Goal: Task Accomplishment & Management: Complete application form

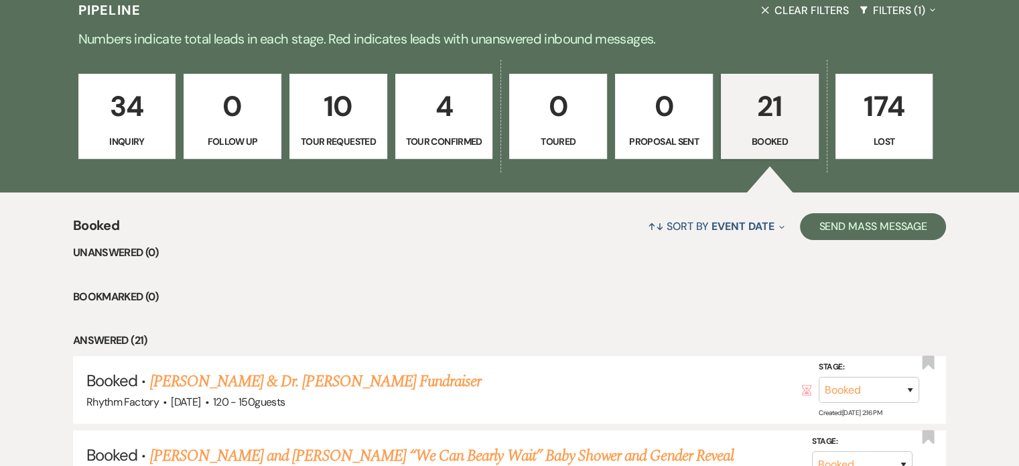
scroll to position [335, 0]
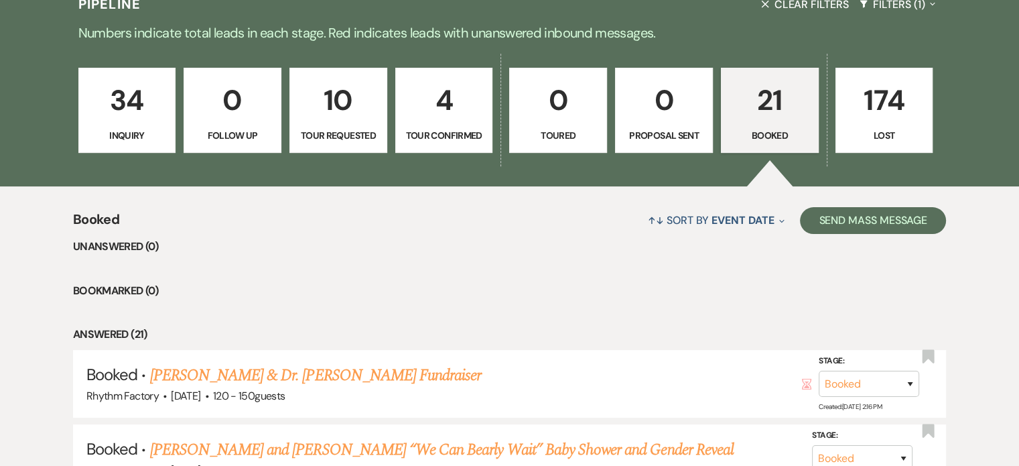
click at [157, 114] on p "34" at bounding box center [127, 100] width 80 height 45
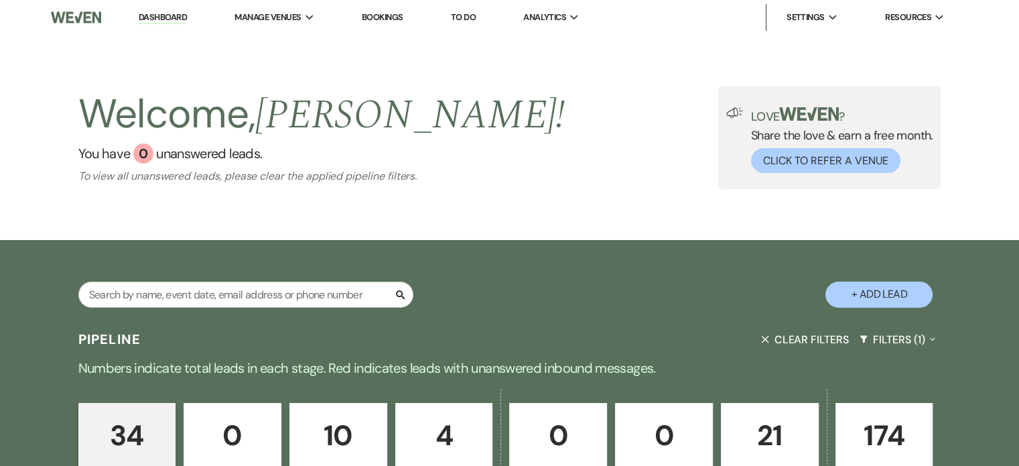
click at [904, 293] on button "+ Add Lead" at bounding box center [879, 294] width 107 height 26
select select "789"
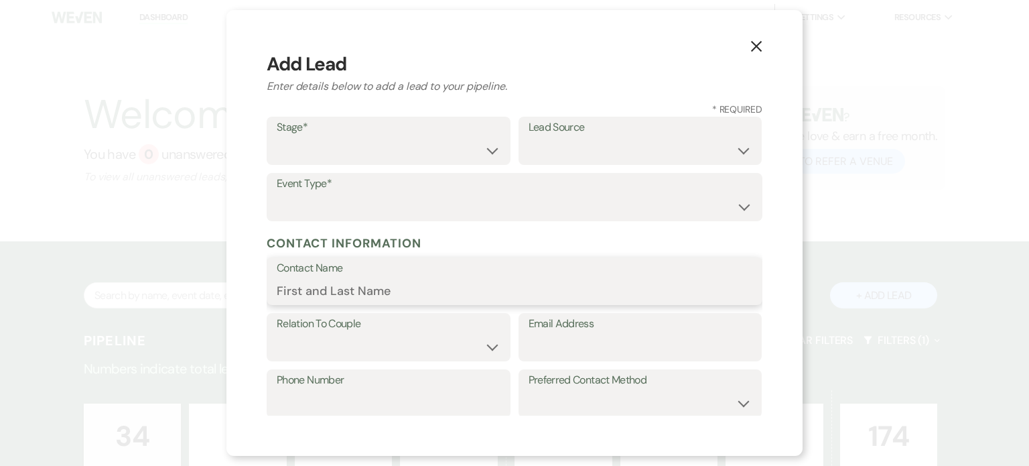
click at [300, 289] on input "Contact Name" at bounding box center [515, 290] width 476 height 26
paste input "[PERSON_NAME]"
type input "[PERSON_NAME]"
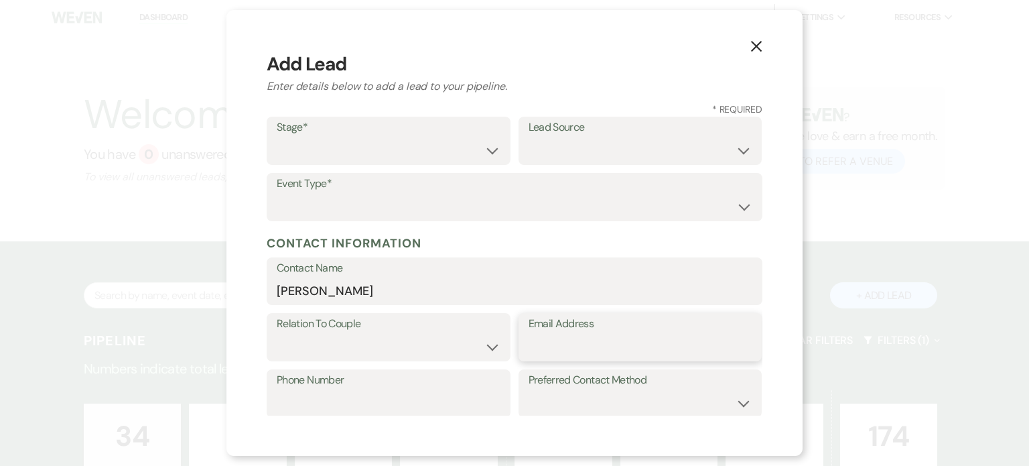
click at [539, 346] on input "Email Address" at bounding box center [641, 347] width 224 height 26
paste input "[EMAIL_ADDRESS][DOMAIN_NAME]"
type input "[EMAIL_ADDRESS][DOMAIN_NAME]"
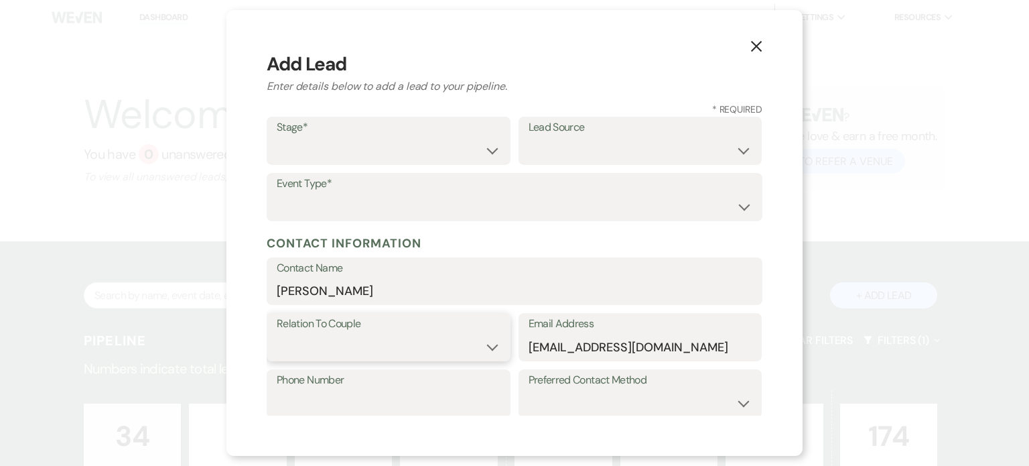
click at [484, 348] on select "Couple Planner Parent of Couple Family Member Friend Other" at bounding box center [389, 347] width 224 height 26
click at [658, 66] on h3 "Add Lead" at bounding box center [515, 64] width 496 height 28
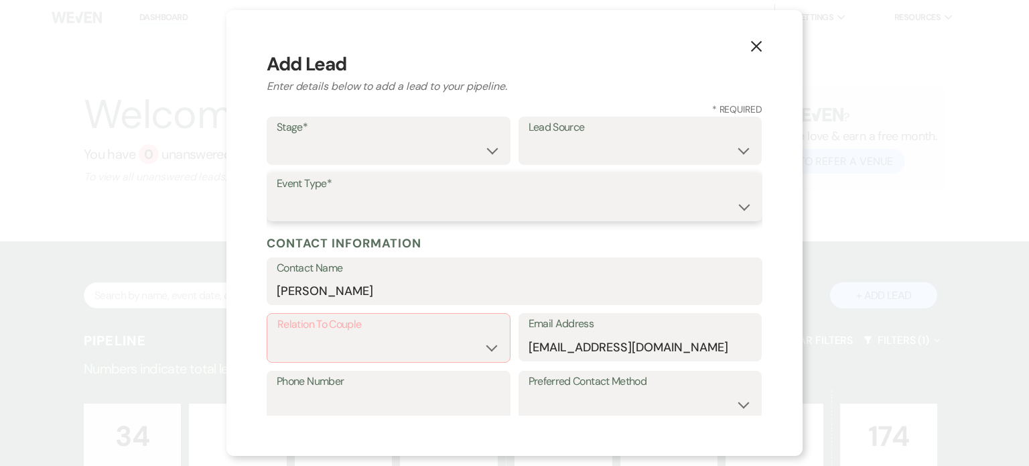
drag, startPoint x: 739, startPoint y: 209, endPoint x: 728, endPoint y: 220, distance: 15.6
click at [739, 209] on select "Wedding Anniversary Party Baby Shower Bachelorette / Bachelor Party Birthday Pa…" at bounding box center [515, 207] width 476 height 26
select select "13"
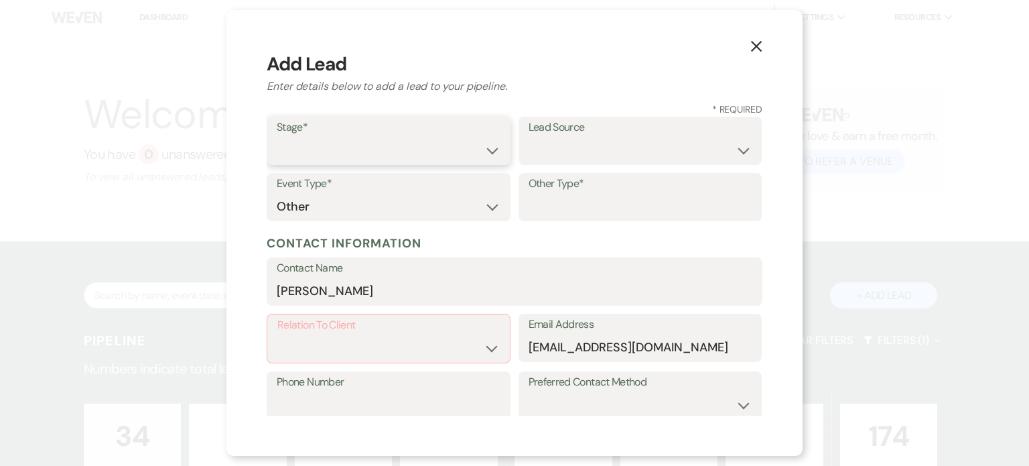
click at [487, 149] on select "Inquiry Follow Up Tour Requested Tour Confirmed Toured Proposal Sent Booked Lost" at bounding box center [389, 150] width 224 height 26
select select "1"
click at [277, 137] on select "Inquiry Follow Up Tour Requested Tour Confirmed Toured Proposal Sent Booked Lost" at bounding box center [389, 150] width 224 height 26
click at [730, 151] on select "Weven Venue Website Instagram Facebook Pinterest Google The Knot Wedding Wire H…" at bounding box center [641, 150] width 224 height 26
select select "15"
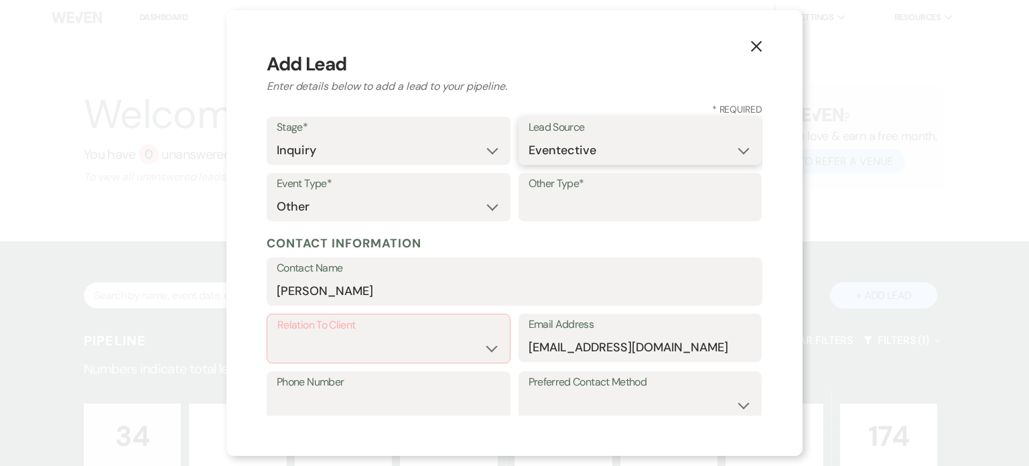
click at [529, 137] on select "Weven Venue Website Instagram Facebook Pinterest Google The Knot Wedding Wire H…" at bounding box center [641, 150] width 224 height 26
click at [538, 202] on input "Other Type*" at bounding box center [641, 207] width 224 height 26
paste input "[PHONE_NUMBER]"
type input "9"
paste input "Banquet"
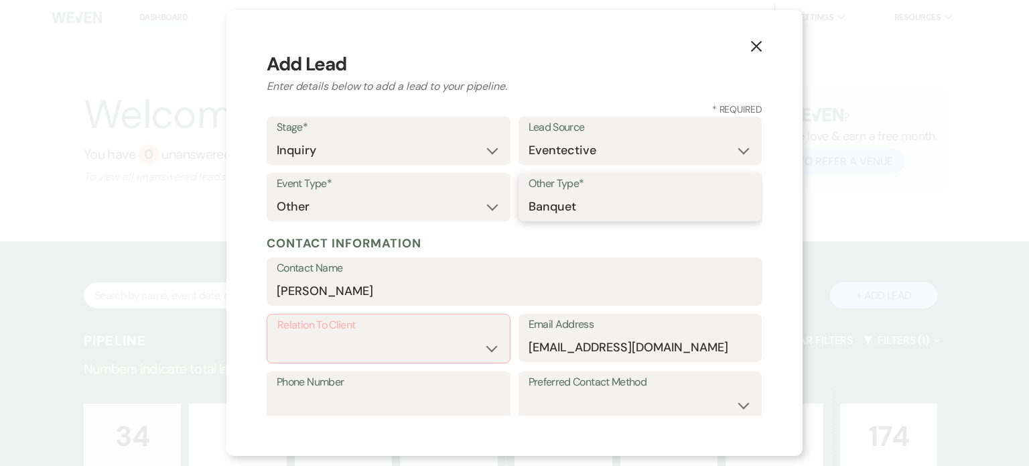
type input "Banquet"
click at [482, 350] on select "Client Event Planner Parent of Client Family Member Friend Other" at bounding box center [388, 348] width 222 height 26
select select "1"
click at [277, 335] on select "Client Event Planner Parent of Client Family Member Friend Other" at bounding box center [388, 348] width 222 height 26
click at [295, 402] on input "Phone Number" at bounding box center [389, 403] width 224 height 26
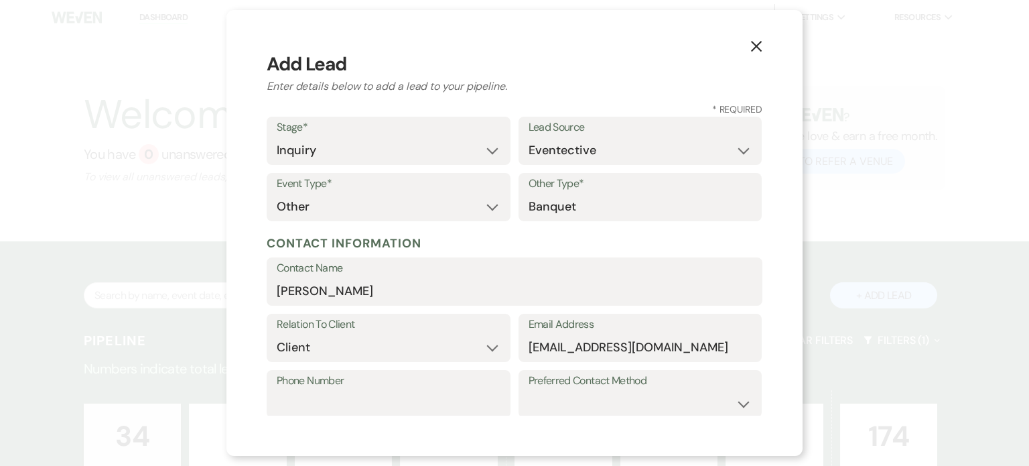
click at [946, 190] on div "X Add Lead Enter details below to add a lead to your pipeline. * Required Stage…" at bounding box center [514, 233] width 1029 height 466
click at [285, 403] on input "Phone Number" at bounding box center [389, 403] width 224 height 26
paste input "[PHONE_NUMBER]"
type input "[PHONE_NUMBER]"
click at [734, 406] on select "Email Phone Text" at bounding box center [641, 403] width 224 height 26
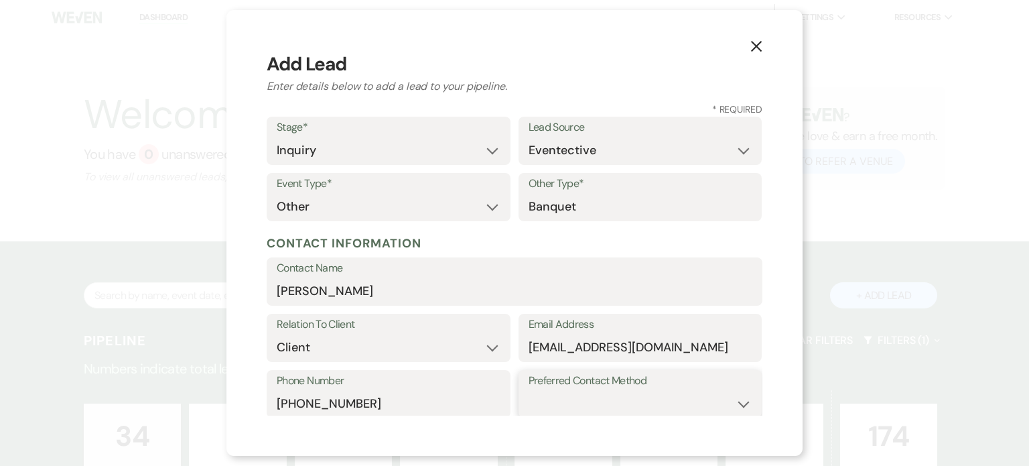
select select "email"
click at [529, 390] on select "Email Phone Text" at bounding box center [641, 403] width 224 height 26
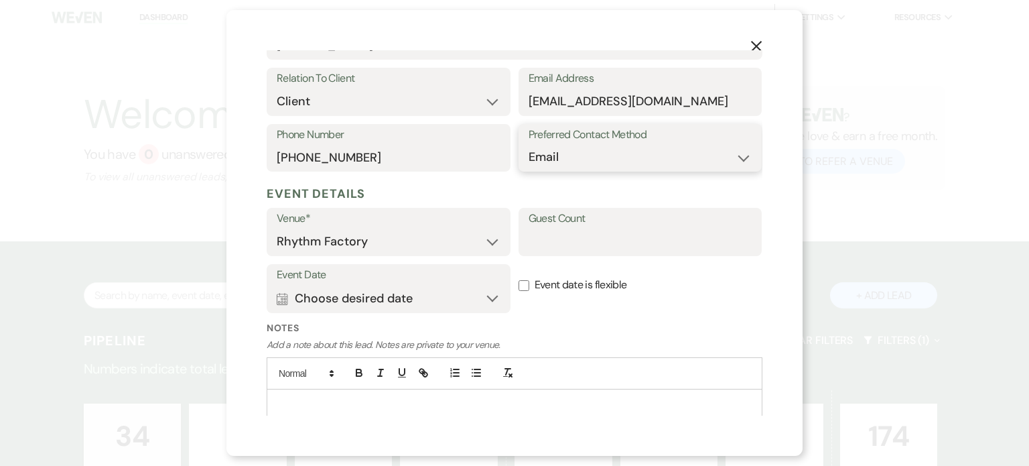
scroll to position [291, 0]
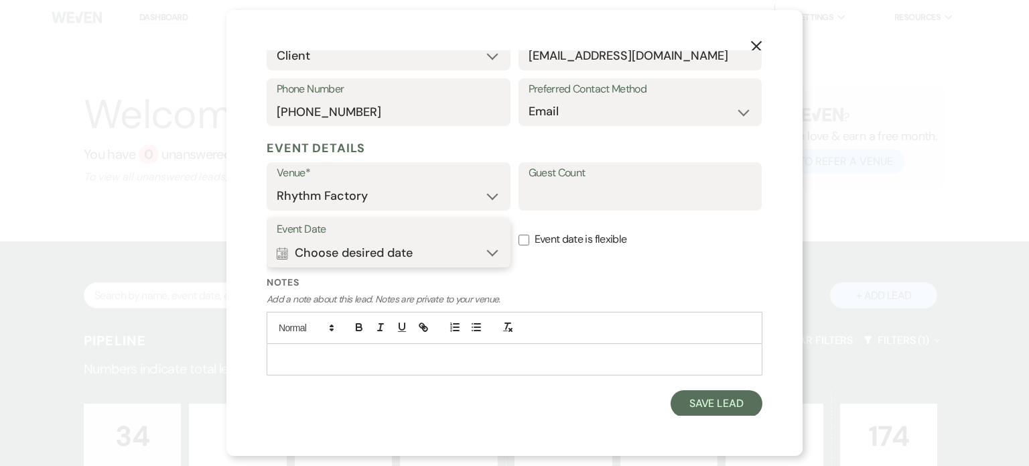
click at [487, 253] on button "Calendar Choose desired date Expand" at bounding box center [389, 252] width 224 height 27
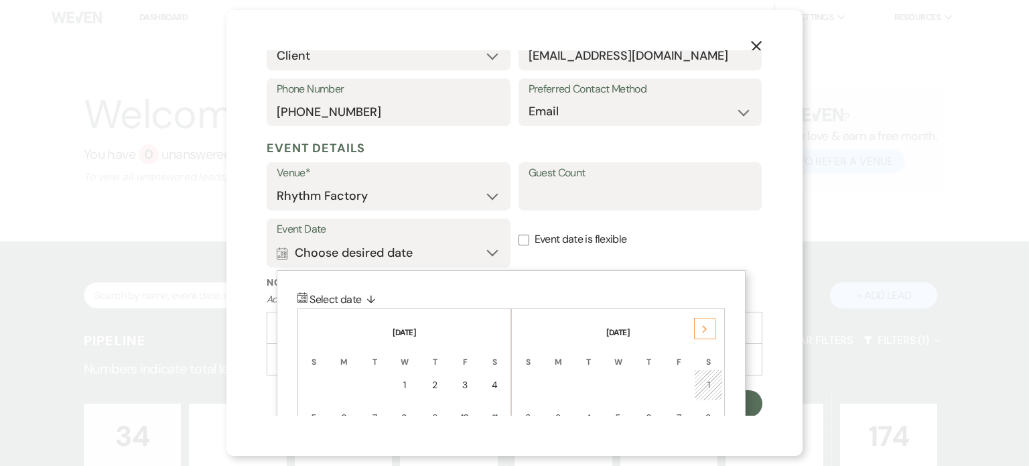
click at [706, 324] on div "Next" at bounding box center [704, 328] width 21 height 21
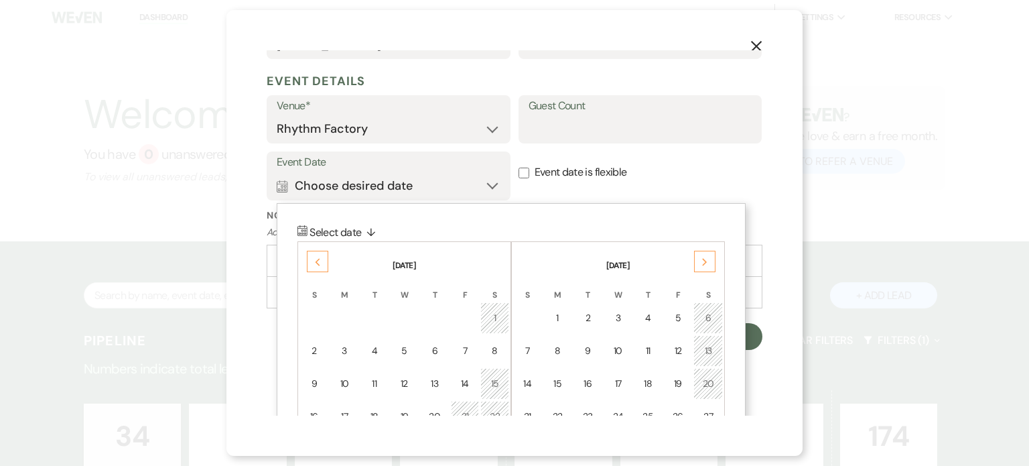
scroll to position [426, 0]
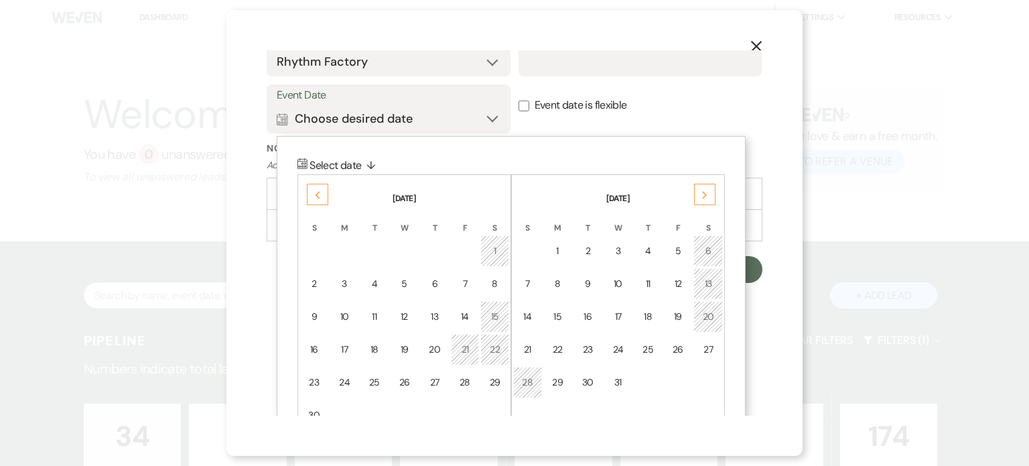
click at [710, 313] on div "20" at bounding box center [708, 317] width 12 height 14
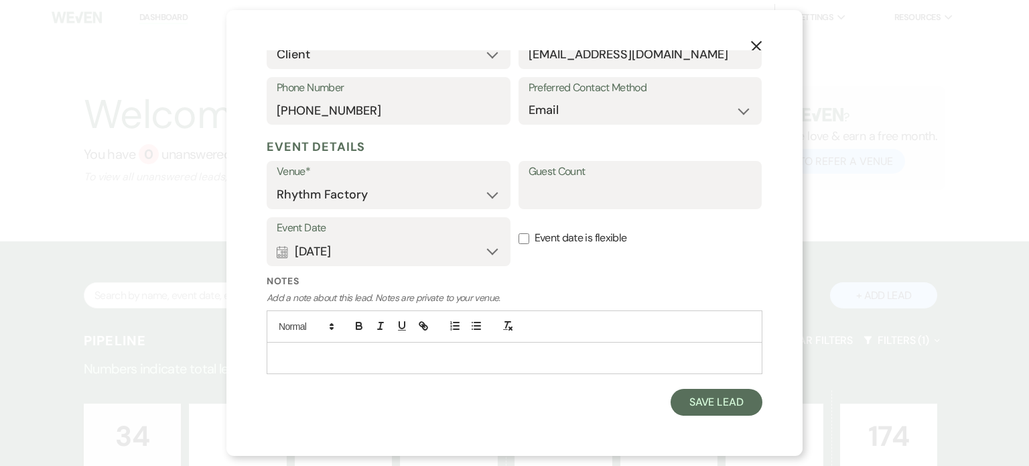
scroll to position [291, 0]
click at [576, 202] on input "Guest Count" at bounding box center [641, 196] width 224 height 26
type input "30"
click at [785, 291] on div "X Add Lead Enter details below to add a lead to your pipeline. * Required Stage…" at bounding box center [514, 233] width 576 height 446
click at [708, 406] on button "Save Lead" at bounding box center [717, 403] width 92 height 27
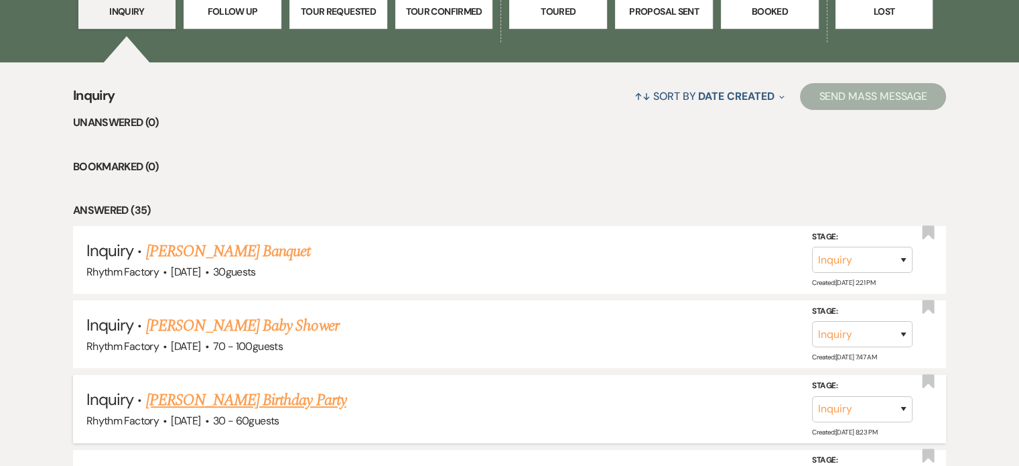
scroll to position [536, 0]
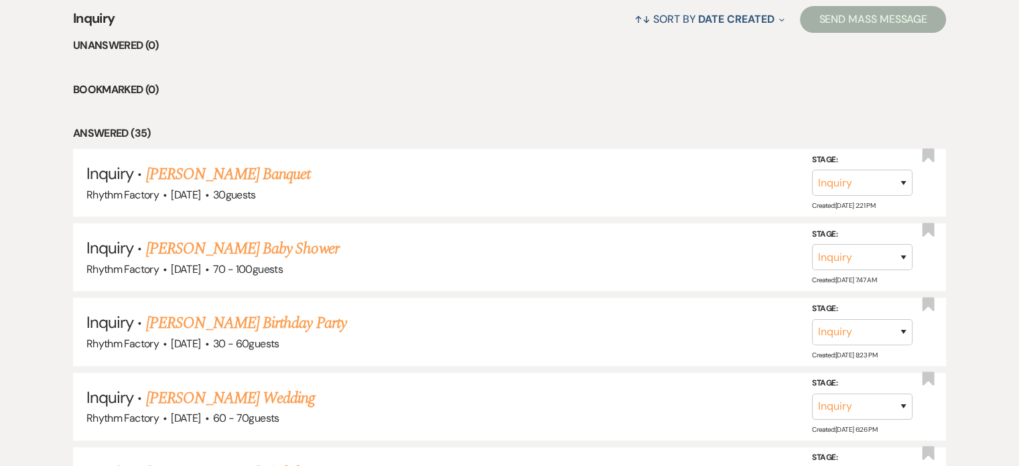
drag, startPoint x: 241, startPoint y: 179, endPoint x: 246, endPoint y: 188, distance: 10.2
click at [241, 179] on link "[PERSON_NAME] Banquet" at bounding box center [228, 174] width 165 height 24
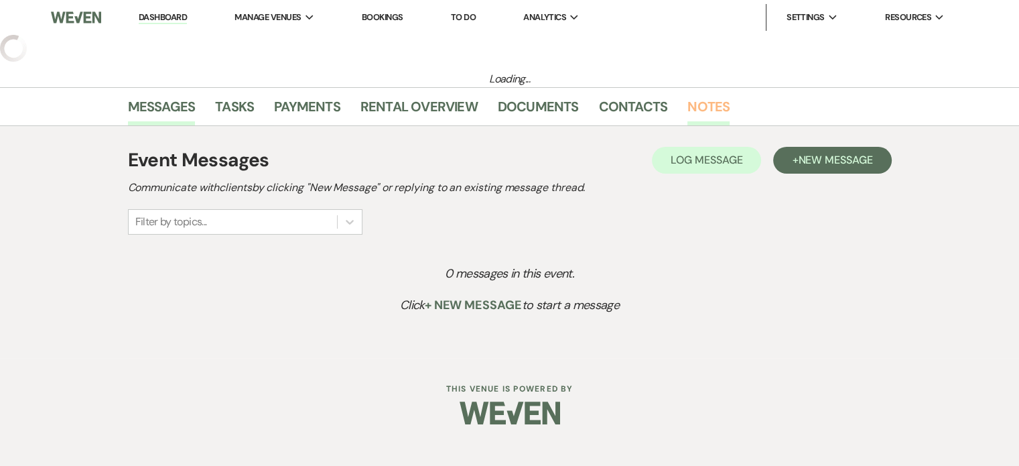
select select "15"
select select "13"
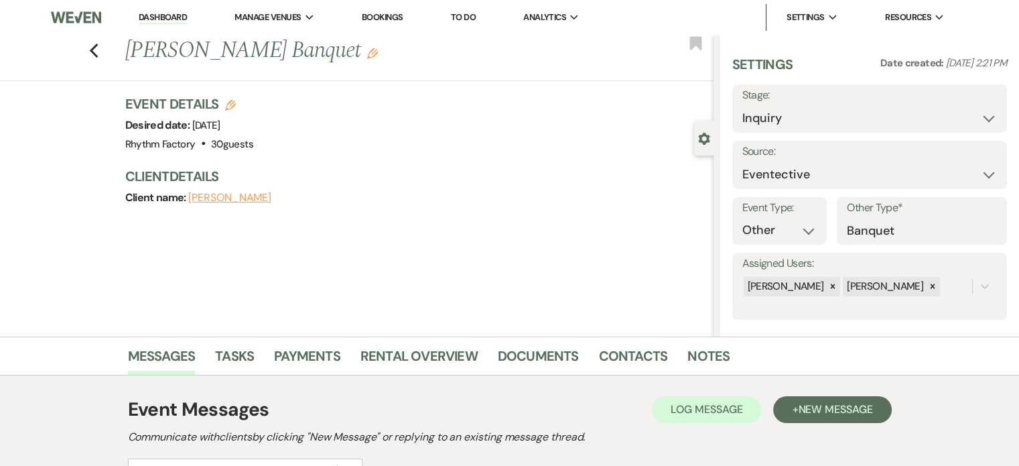
scroll to position [227, 0]
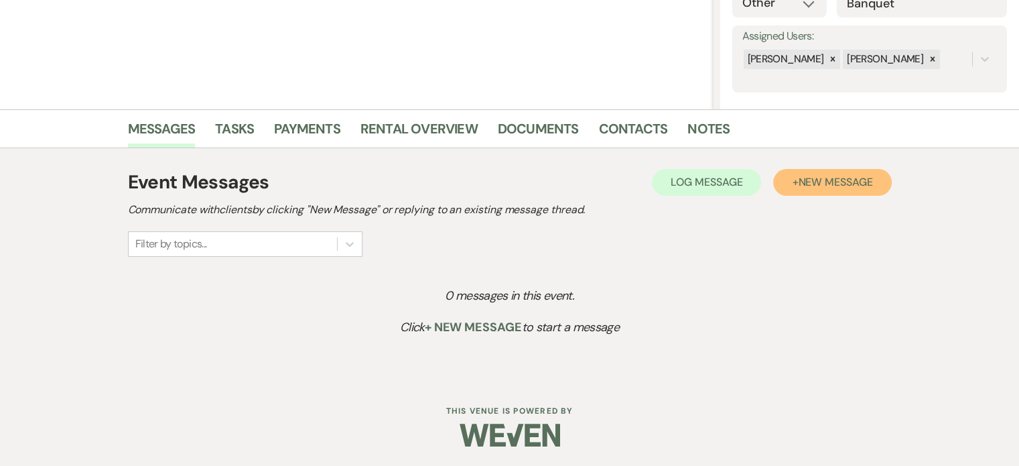
click at [847, 178] on span "New Message" at bounding box center [835, 182] width 74 height 14
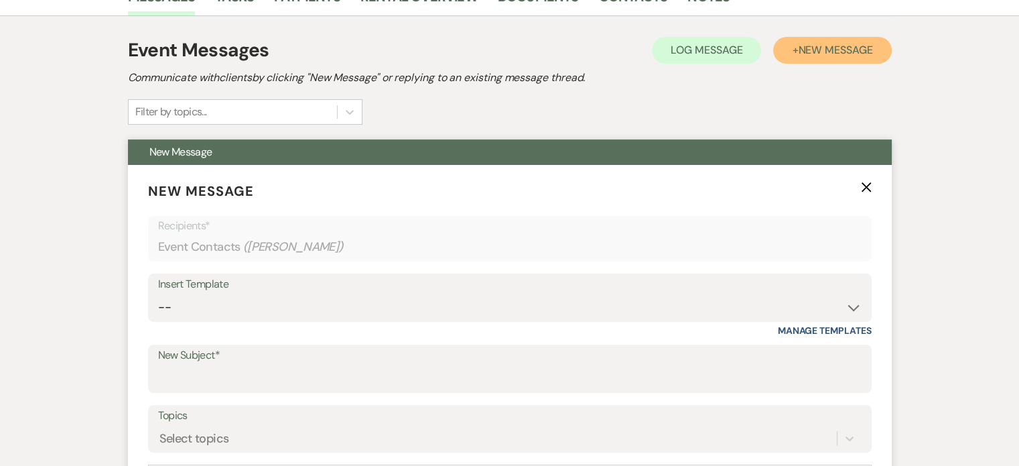
scroll to position [361, 0]
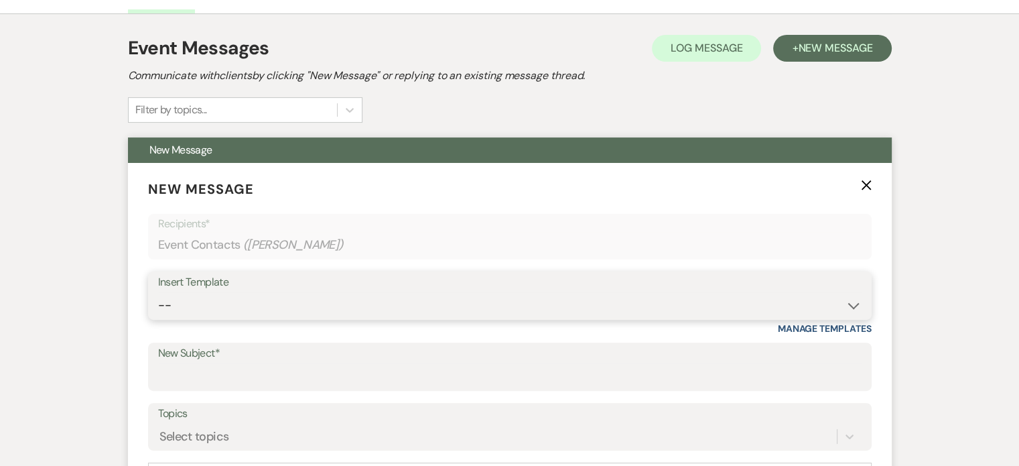
click at [856, 305] on select "-- Available Date I want PRICE More detail to give price Use our decor Wedding …" at bounding box center [510, 305] width 704 height 26
select select "3974"
click at [158, 292] on select "-- Available Date I want PRICE More detail to give price Use our decor Wedding …" at bounding box center [510, 305] width 704 height 26
type input "The Rhythm Factory has your date available"
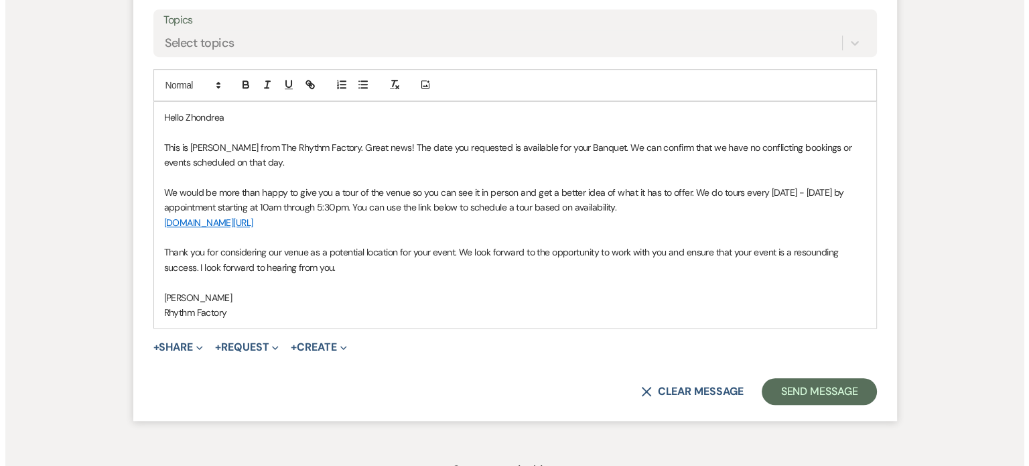
scroll to position [763, 0]
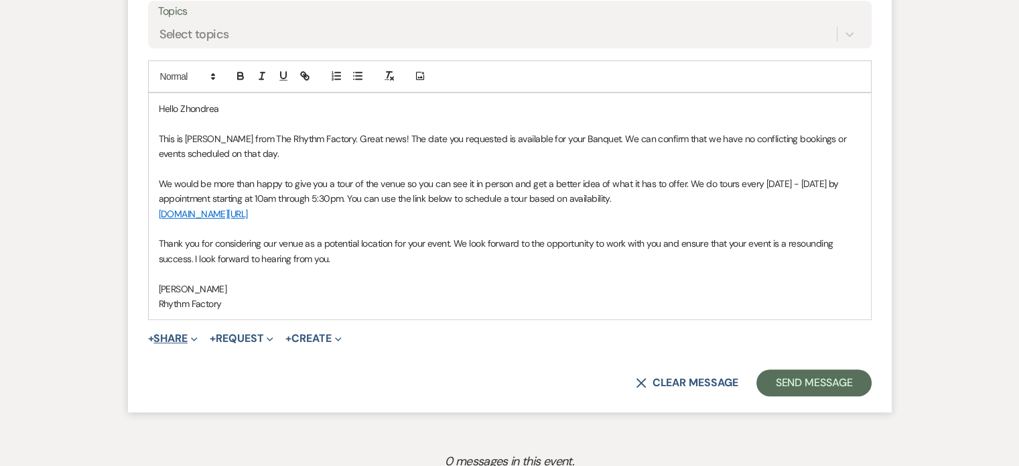
click at [176, 336] on button "+ Share Expand" at bounding box center [173, 338] width 50 height 11
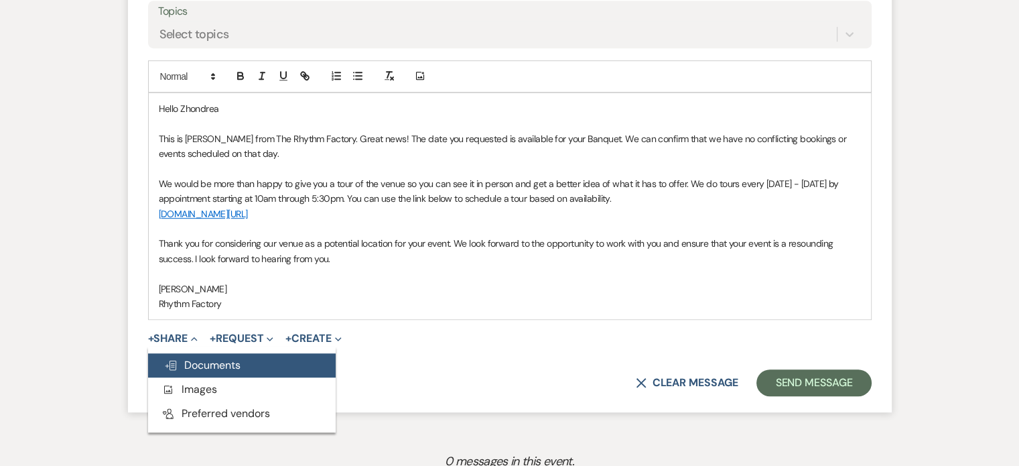
click at [212, 359] on span "Doc Upload Documents" at bounding box center [202, 365] width 76 height 14
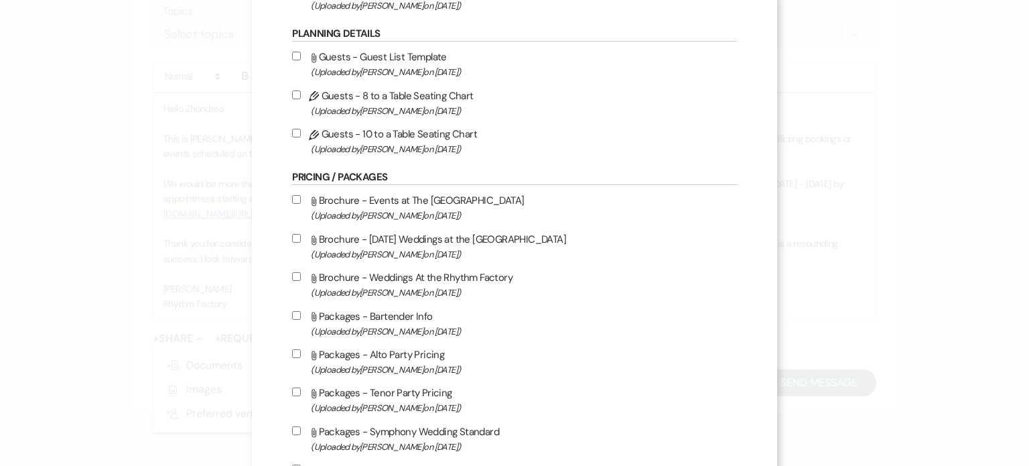
scroll to position [469, 0]
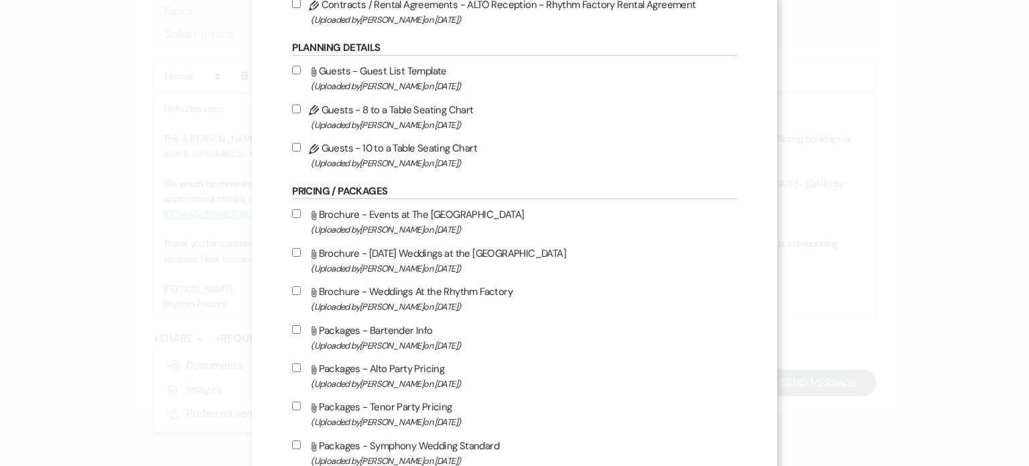
click at [294, 216] on input "Attach File Brochure - Events at The Rhythm Factory (Uploaded by [PERSON_NAME] …" at bounding box center [296, 213] width 9 height 9
checkbox input "true"
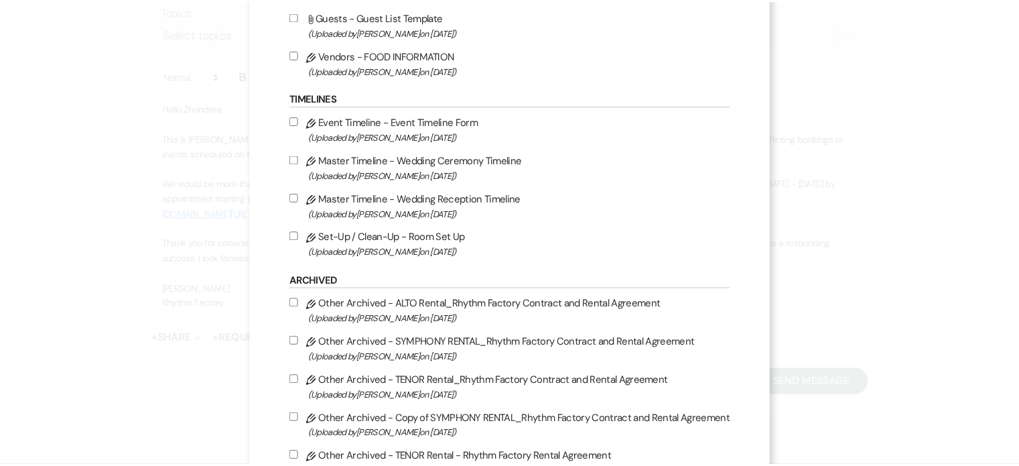
scroll to position [1492, 0]
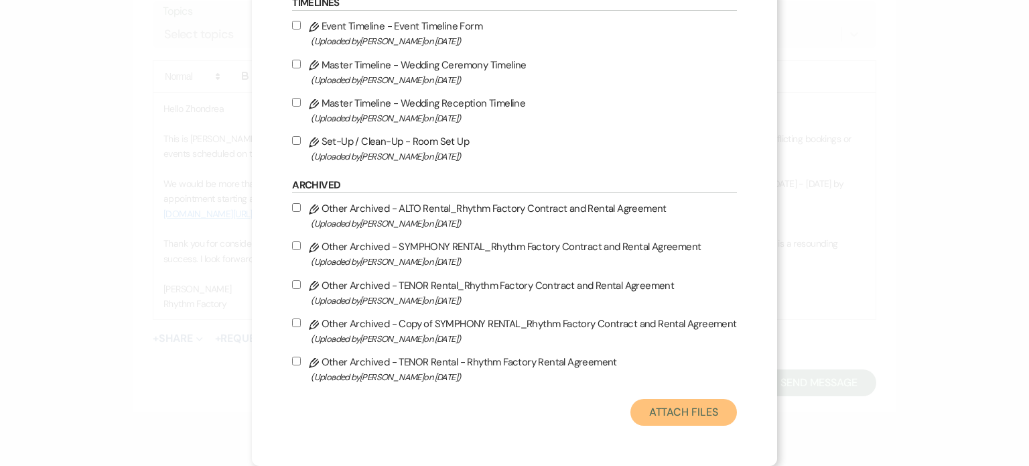
click at [676, 412] on button "Attach Files" at bounding box center [684, 412] width 107 height 27
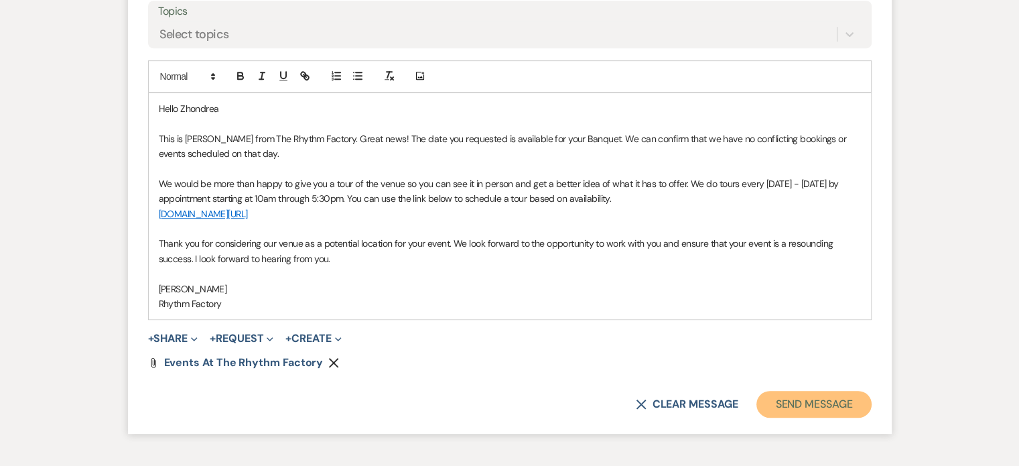
click at [799, 401] on button "Send Message" at bounding box center [814, 404] width 115 height 27
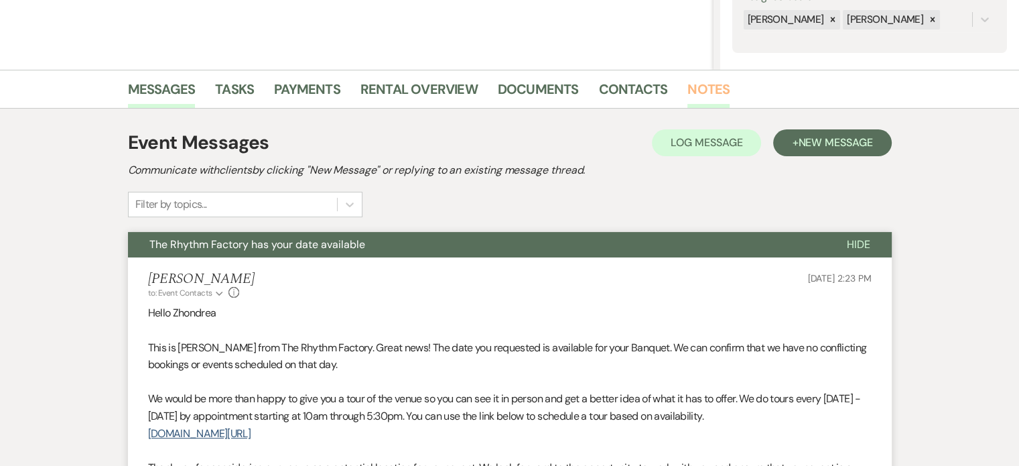
scroll to position [0, 0]
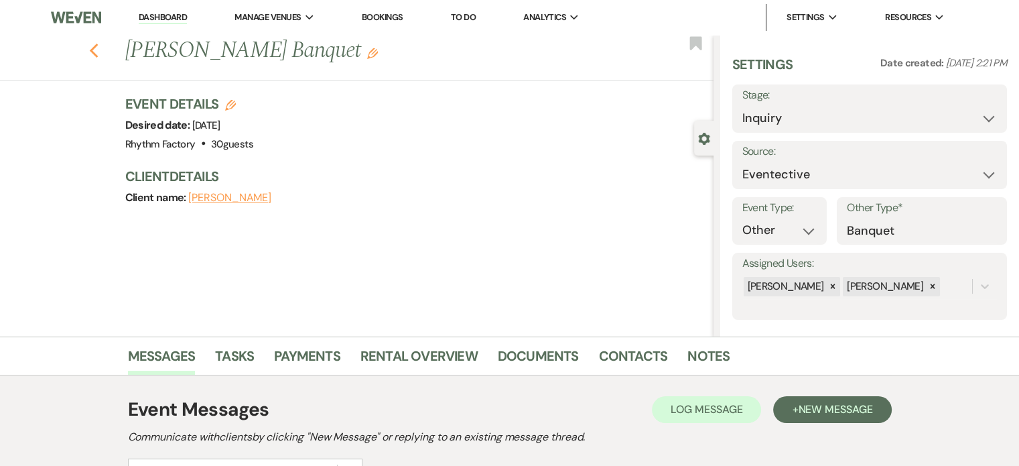
click at [96, 47] on icon "Previous" at bounding box center [94, 51] width 10 height 16
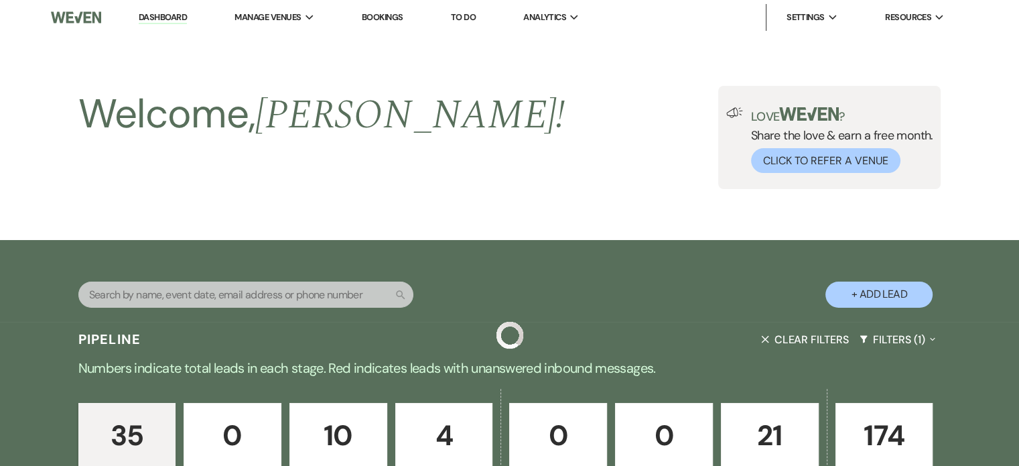
scroll to position [536, 0]
